Goal: Task Accomplishment & Management: Manage account settings

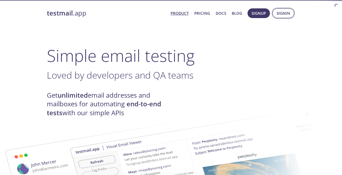
click at [286, 14] on span "Signin" at bounding box center [284, 13] width 14 height 7
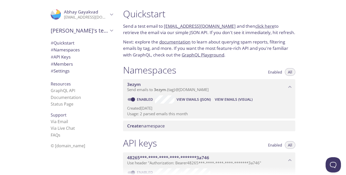
click at [190, 101] on span "View Emails (JSON)" at bounding box center [194, 100] width 34 height 6
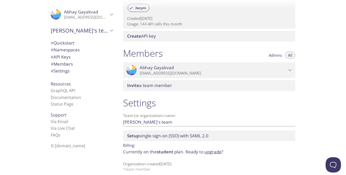
scroll to position [187, 0]
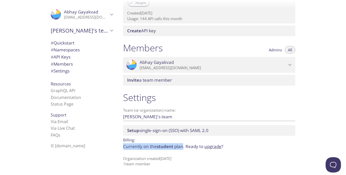
drag, startPoint x: 184, startPoint y: 146, endPoint x: 121, endPoint y: 146, distance: 62.5
click at [121, 146] on div "Settings Team (or organization) name: [PERSON_NAME]'s team Save Setup single-si…" at bounding box center [209, 129] width 180 height 81
click at [249, 154] on div "Settings Team (or organization) name: [PERSON_NAME]'s team Save Setup single-si…" at bounding box center [209, 129] width 180 height 81
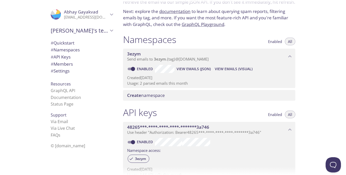
scroll to position [0, 0]
